Goal: Task Accomplishment & Management: Manage account settings

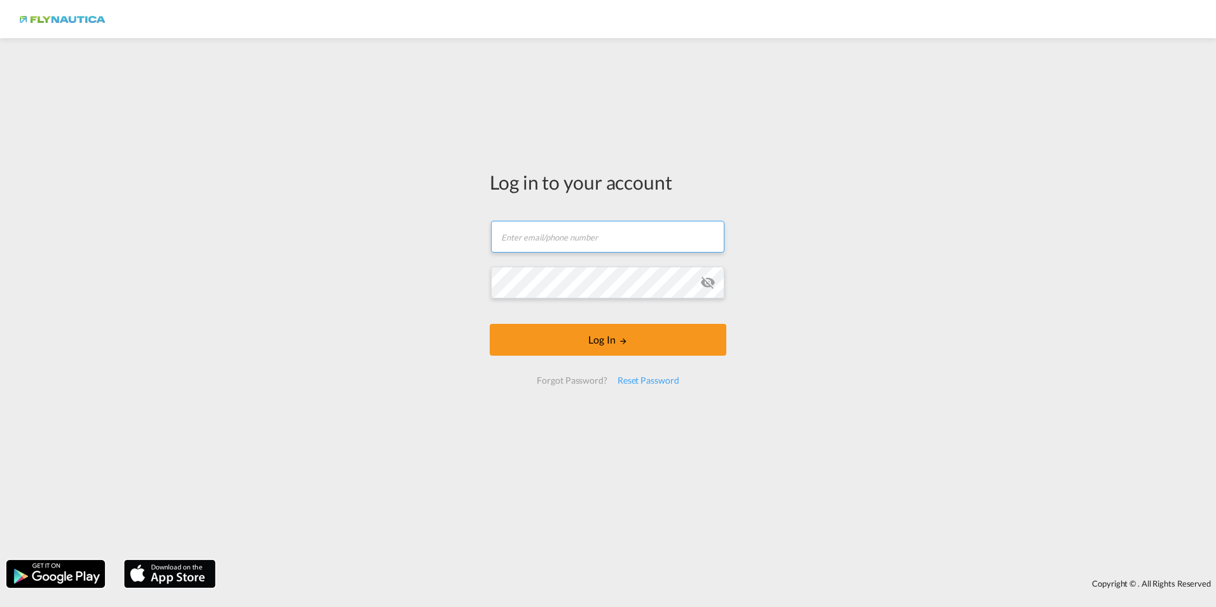
click at [593, 251] on input "text" at bounding box center [607, 237] width 233 height 32
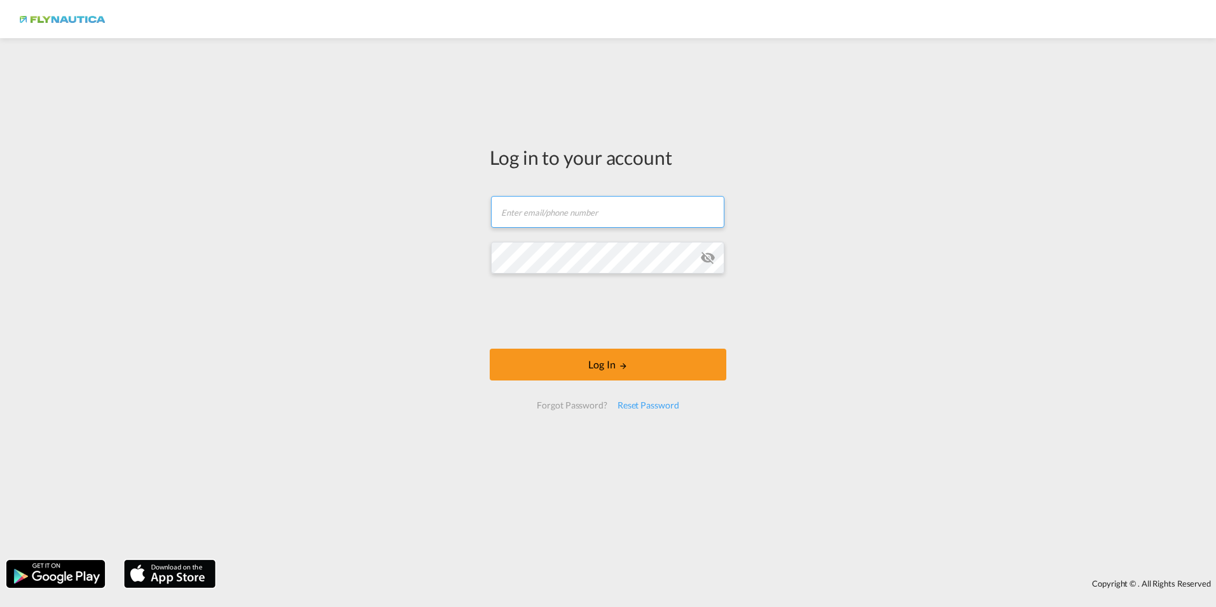
click at [595, 205] on input "text" at bounding box center [607, 212] width 233 height 32
type input "[EMAIL_ADDRESS][PERSON_NAME][DOMAIN_NAME]"
drag, startPoint x: 626, startPoint y: 209, endPoint x: 427, endPoint y: 183, distance: 200.0
click at [427, 183] on div "Log in to your account [EMAIL_ADDRESS][PERSON_NAME][DOMAIN_NAME] Password field…" at bounding box center [608, 299] width 1216 height 509
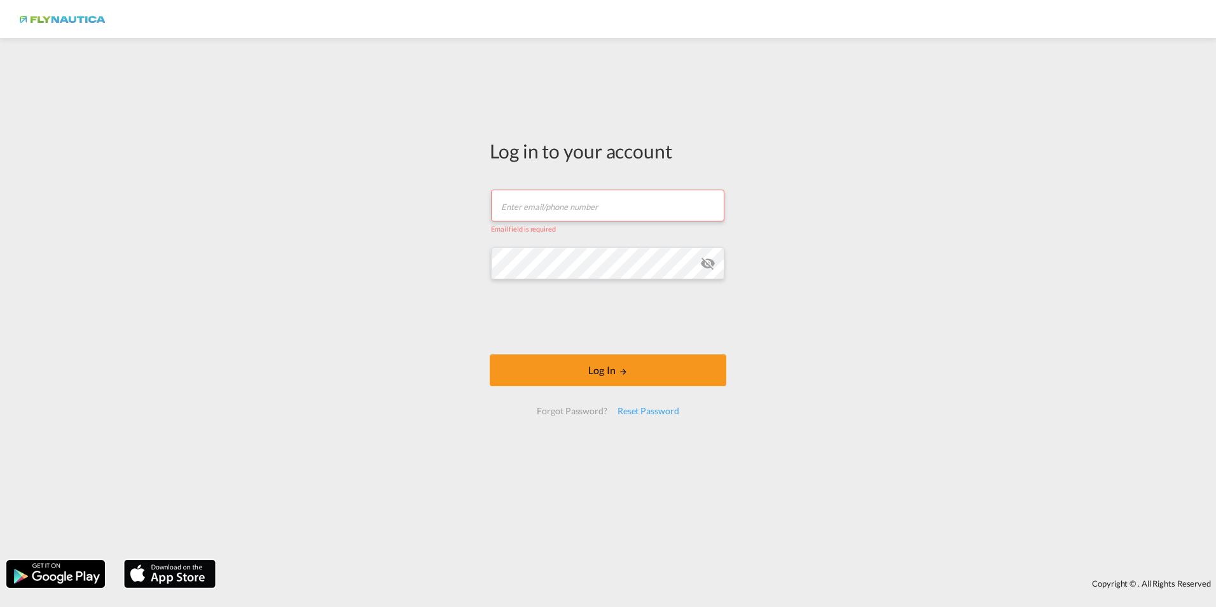
click at [544, 204] on input "text" at bounding box center [607, 205] width 233 height 32
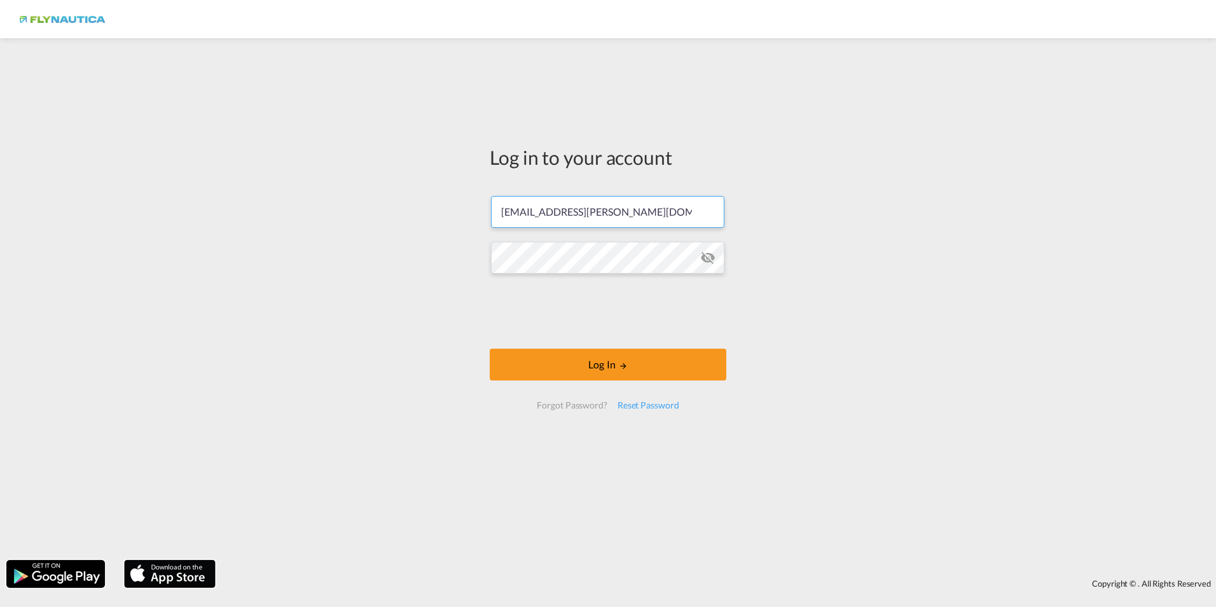
drag, startPoint x: 615, startPoint y: 216, endPoint x: 636, endPoint y: 210, distance: 21.9
click at [617, 215] on input "[EMAIL_ADDRESS][PERSON_NAME][DOMAIN_NAME]" at bounding box center [607, 212] width 233 height 32
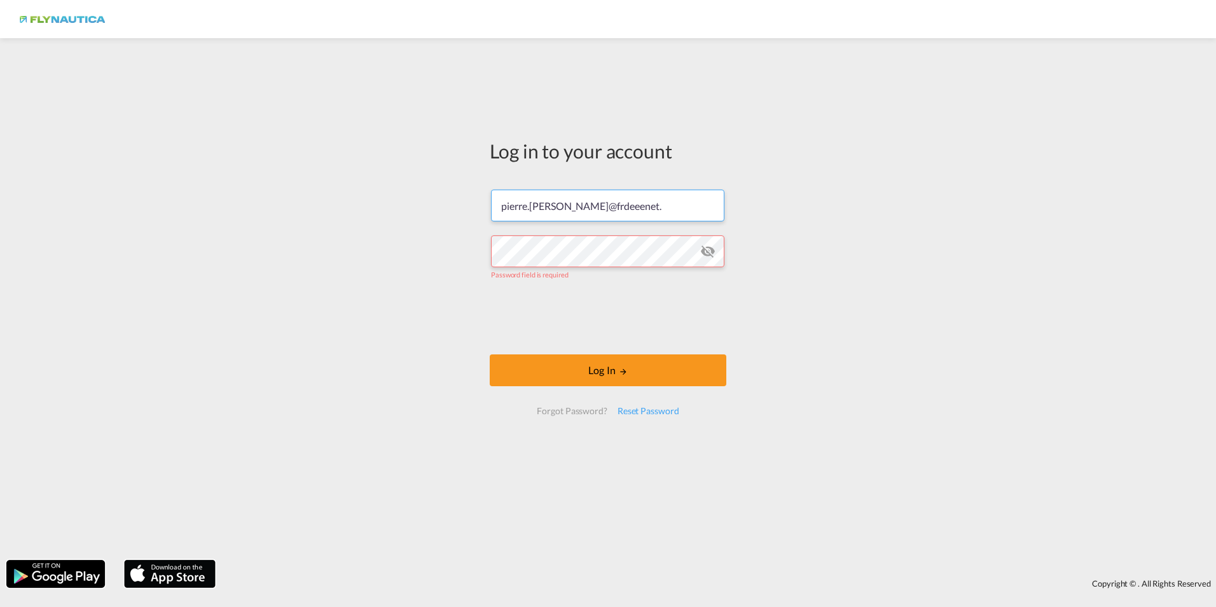
click at [584, 207] on input "pierre.[PERSON_NAME]@frdeeenet." at bounding box center [607, 205] width 233 height 32
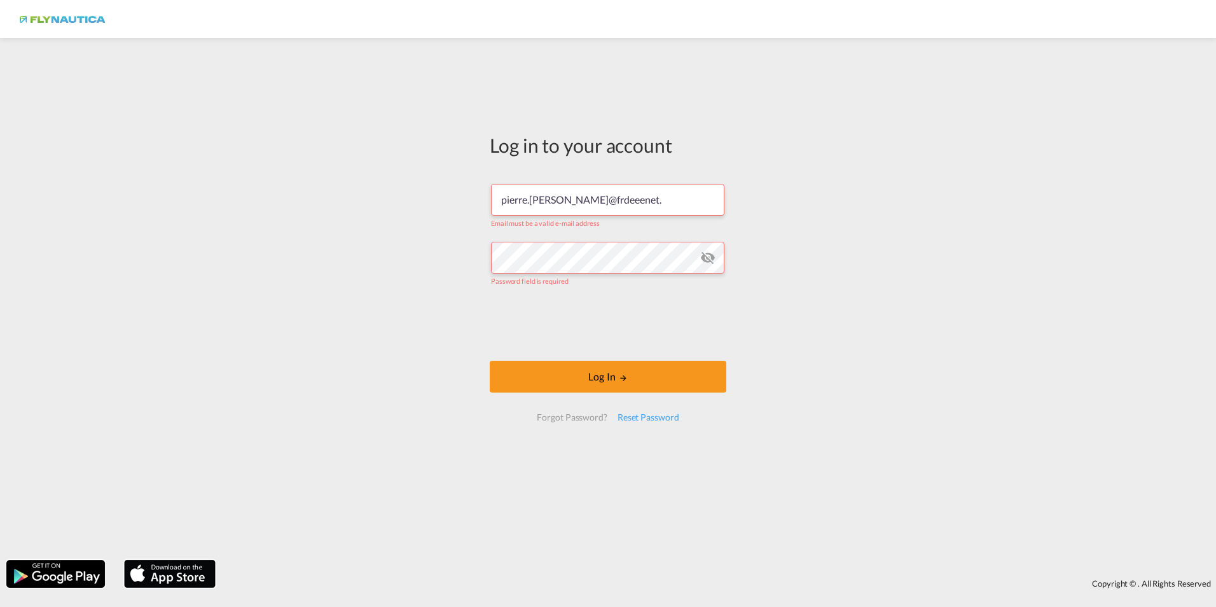
drag, startPoint x: 629, startPoint y: 202, endPoint x: 572, endPoint y: 198, distance: 57.3
click at [572, 198] on input "pierre.[PERSON_NAME]@frdeeenet." at bounding box center [607, 200] width 233 height 32
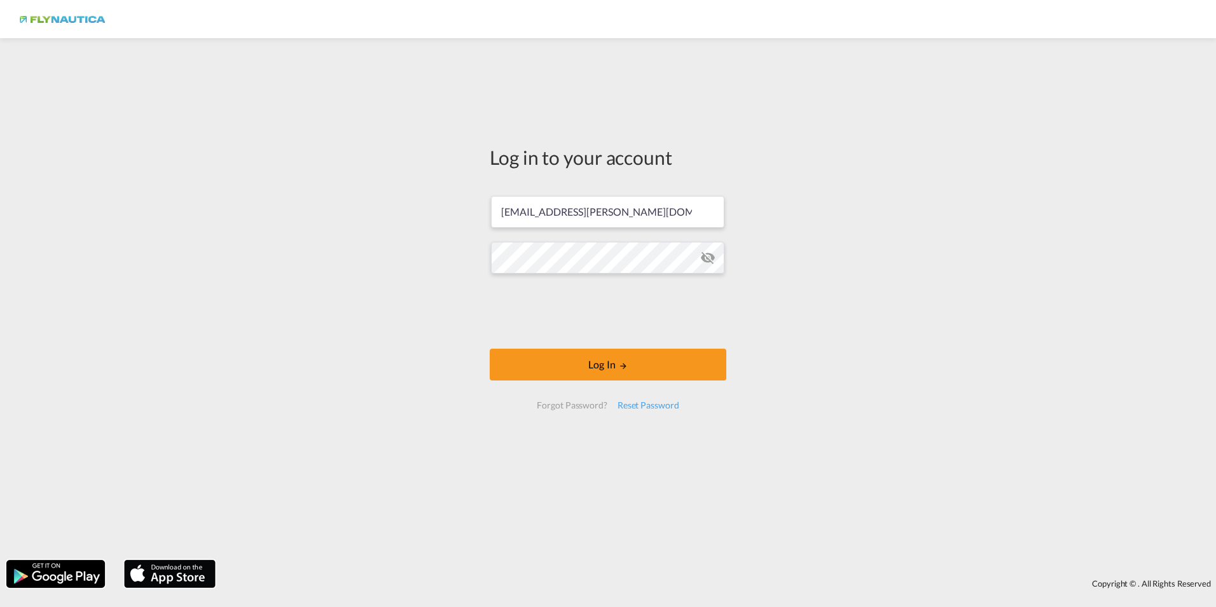
click at [704, 260] on md-icon "icon-eye-off" at bounding box center [707, 257] width 15 height 15
click at [573, 364] on button "Log In" at bounding box center [608, 364] width 237 height 32
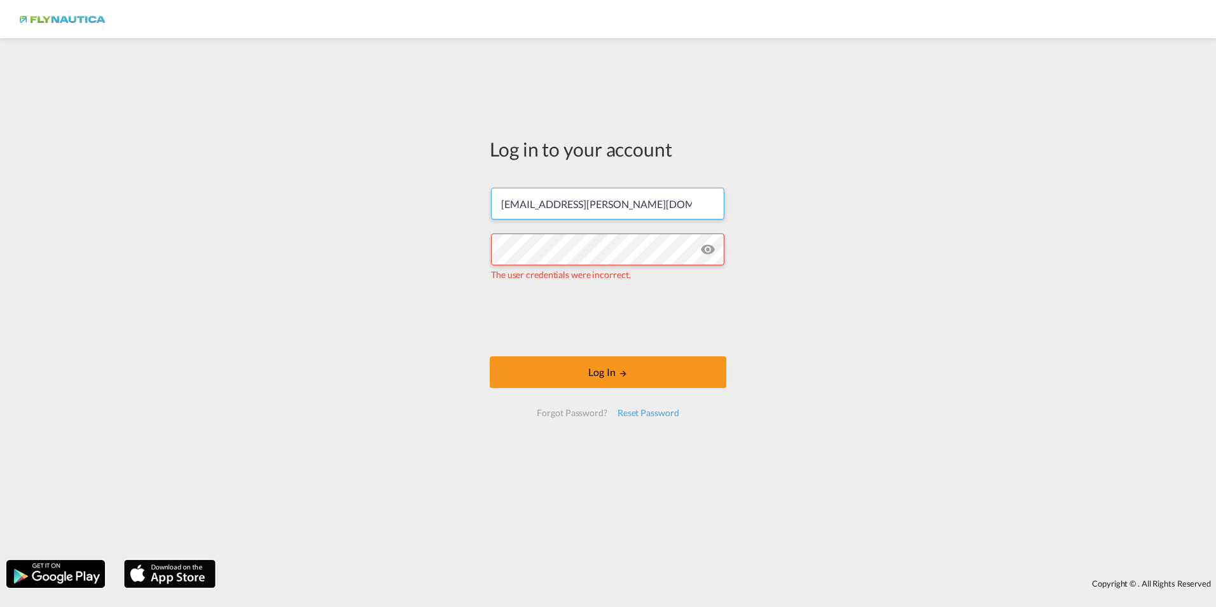
drag, startPoint x: 650, startPoint y: 201, endPoint x: 481, endPoint y: 185, distance: 169.9
click at [453, 184] on div "Log in to your account [PERSON_NAME][EMAIL_ADDRESS][DOMAIN_NAME] The user crede…" at bounding box center [608, 299] width 1216 height 509
click at [661, 200] on input "[EMAIL_ADDRESS][PERSON_NAME][DOMAIN_NAME]" at bounding box center [607, 204] width 233 height 32
drag, startPoint x: 666, startPoint y: 199, endPoint x: 447, endPoint y: 170, distance: 220.6
click at [447, 170] on div "Log in to your account [PERSON_NAME][EMAIL_ADDRESS][DOMAIN_NAME] The user crede…" at bounding box center [608, 299] width 1216 height 509
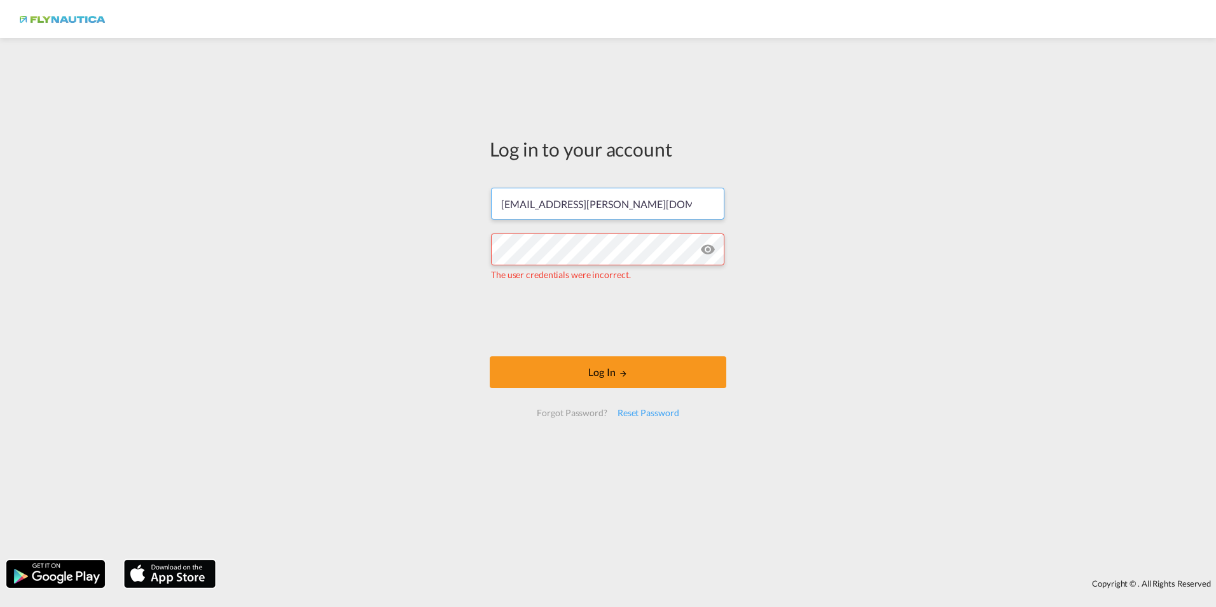
paste input "[DOMAIN_NAME]@F"
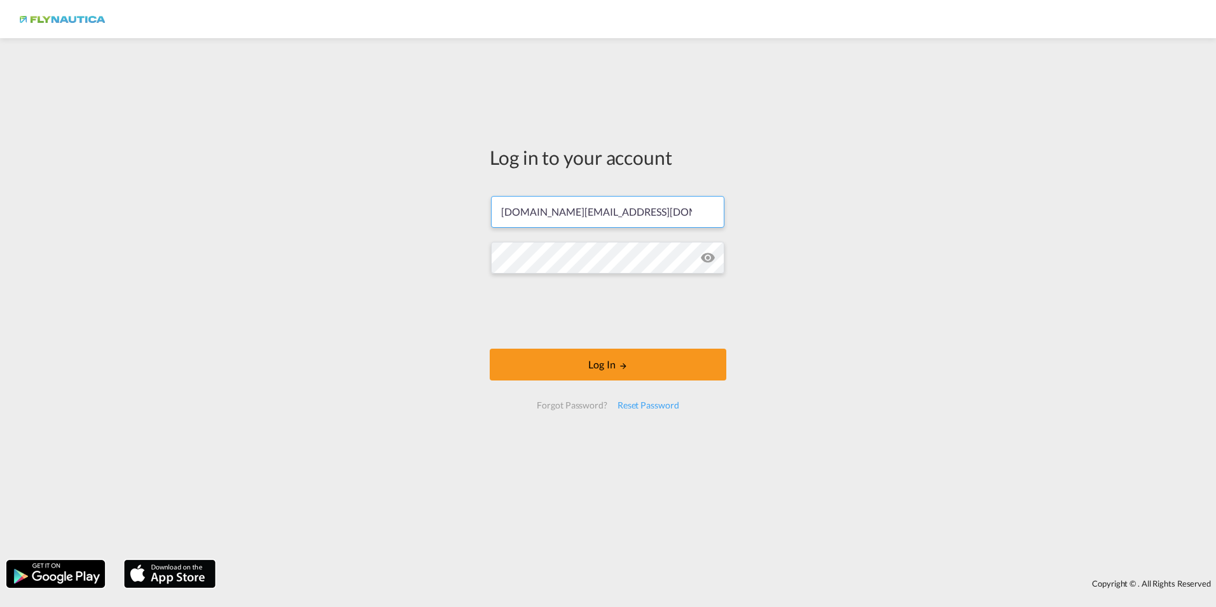
type input "[DOMAIN_NAME][EMAIL_ADDRESS][DOMAIN_NAME]"
click at [577, 363] on button "Log In" at bounding box center [608, 364] width 237 height 32
